Goal: Find specific page/section: Find specific page/section

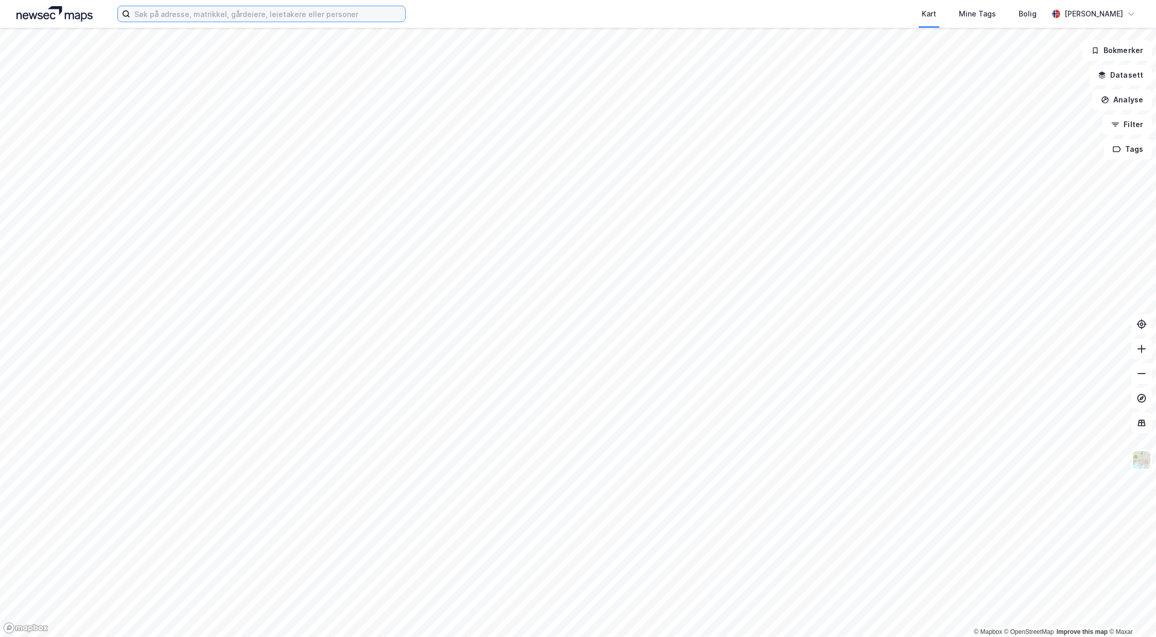
click at [198, 14] on input at bounding box center [267, 13] width 275 height 15
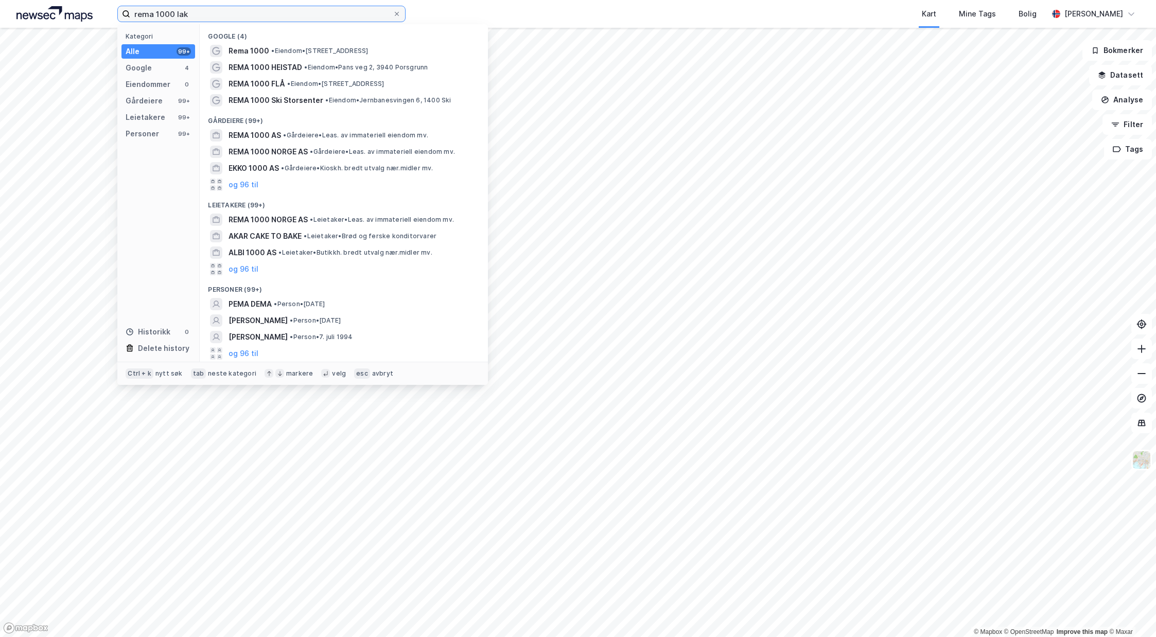
type input "rema 1000 la"
